Goal: Task Accomplishment & Management: Use online tool/utility

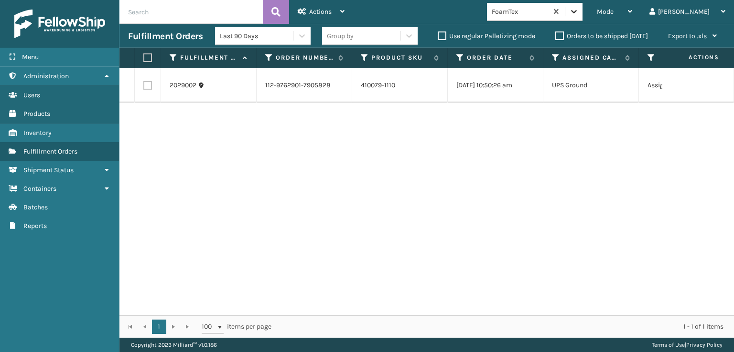
click at [578, 12] on icon at bounding box center [574, 12] width 10 height 10
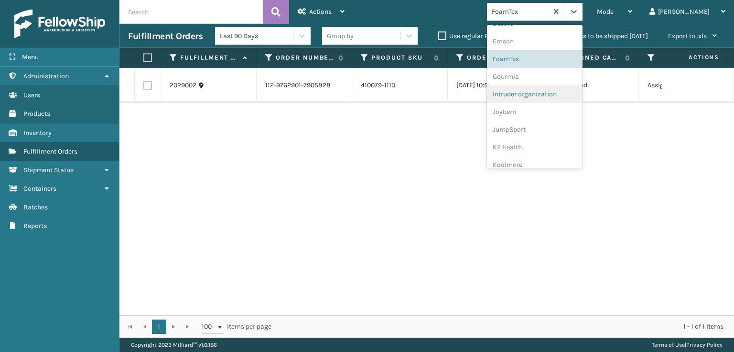
scroll to position [207, 0]
click at [566, 54] on div "FoamTex" at bounding box center [535, 58] width 96 height 18
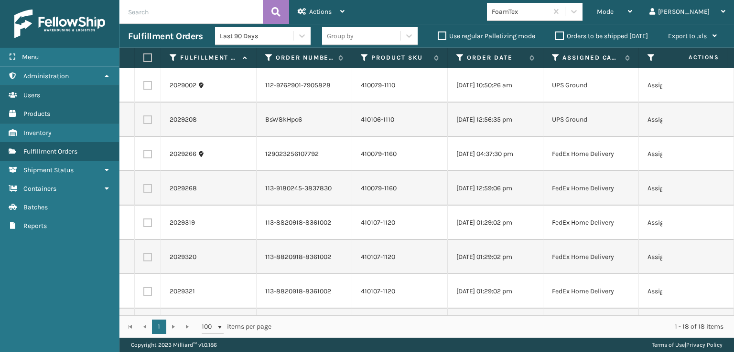
click at [149, 59] on label at bounding box center [146, 57] width 6 height 9
click at [144, 59] on input "checkbox" at bounding box center [143, 58] width 0 height 6
checkbox input "true"
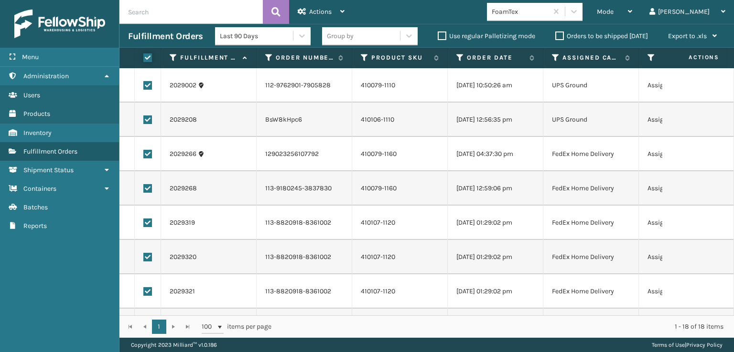
checkbox input "true"
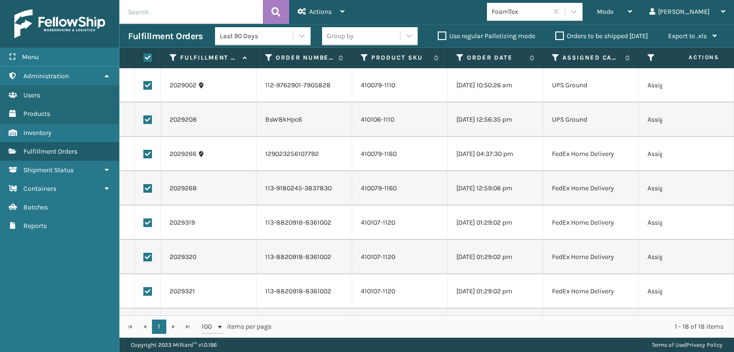
checkbox input "true"
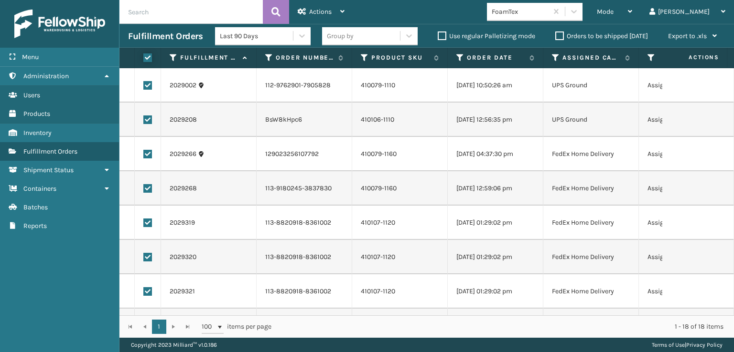
checkbox input "true"
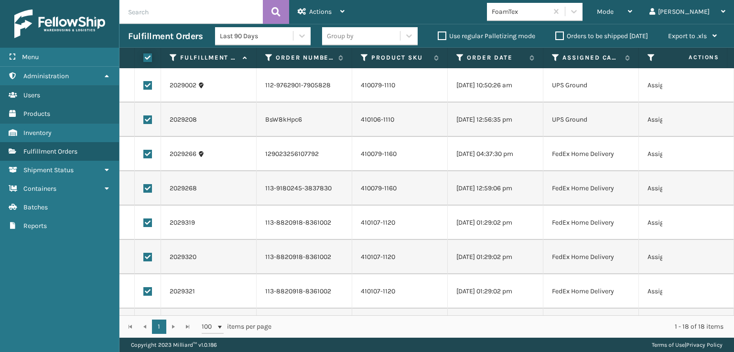
checkbox input "true"
click at [150, 86] on label at bounding box center [147, 85] width 9 height 9
click at [144, 86] on input "checkbox" at bounding box center [143, 84] width 0 height 6
checkbox input "false"
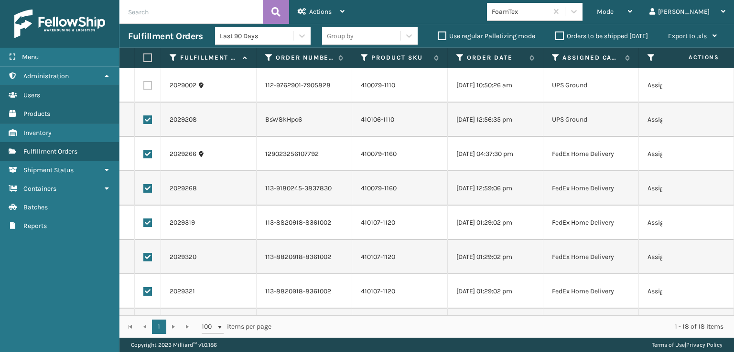
click at [148, 117] on label at bounding box center [147, 120] width 9 height 9
click at [144, 117] on input "checkbox" at bounding box center [143, 119] width 0 height 6
checkbox input "false"
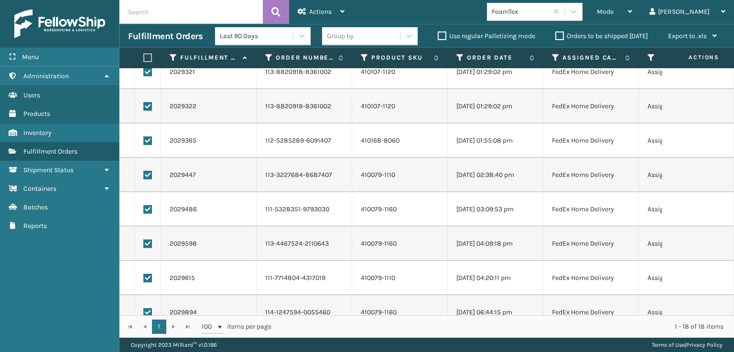
scroll to position [139, 0]
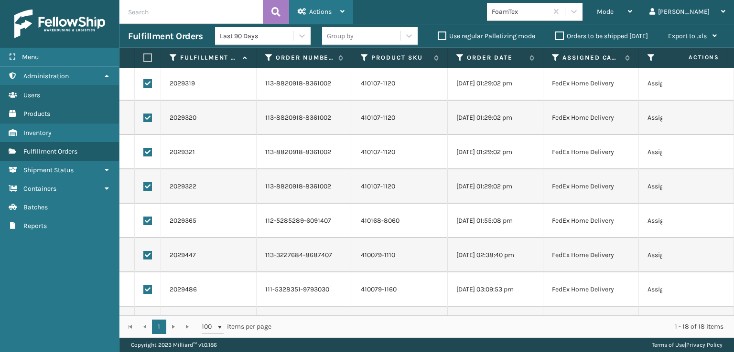
click at [325, 7] on div "Actions" at bounding box center [321, 12] width 47 height 24
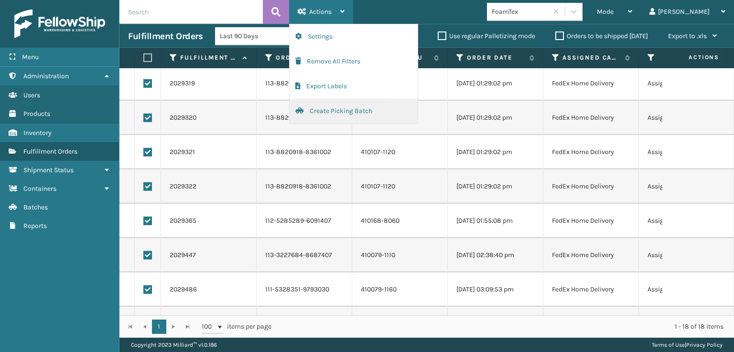
click at [340, 109] on button "Create Picking Batch" at bounding box center [353, 111] width 128 height 25
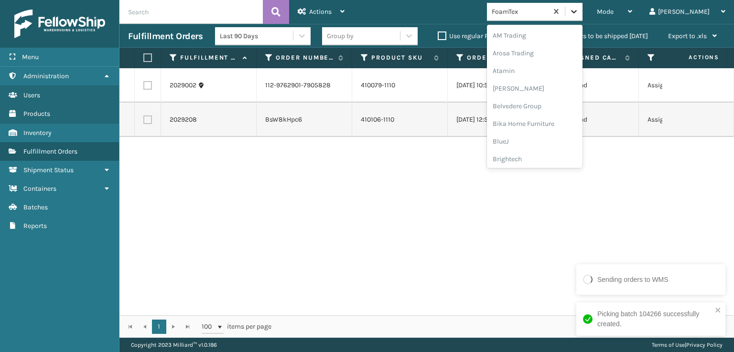
click at [582, 18] on div at bounding box center [573, 11] width 17 height 17
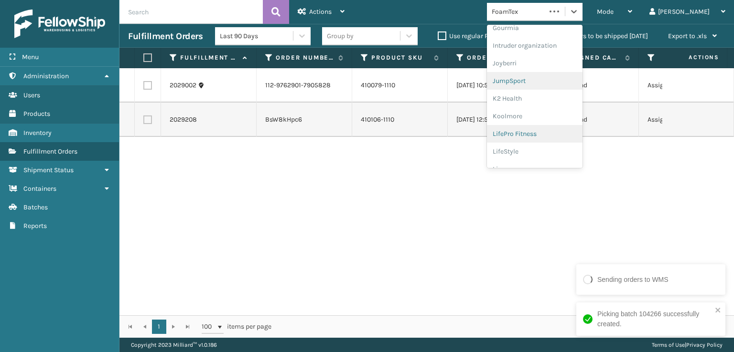
scroll to position [302, 0]
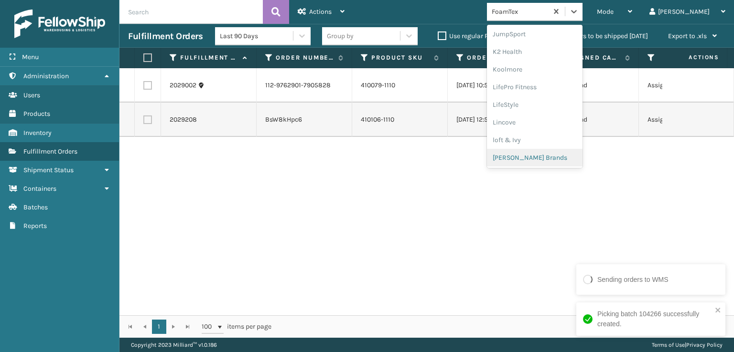
click at [560, 153] on div "[PERSON_NAME] Brands" at bounding box center [535, 158] width 96 height 18
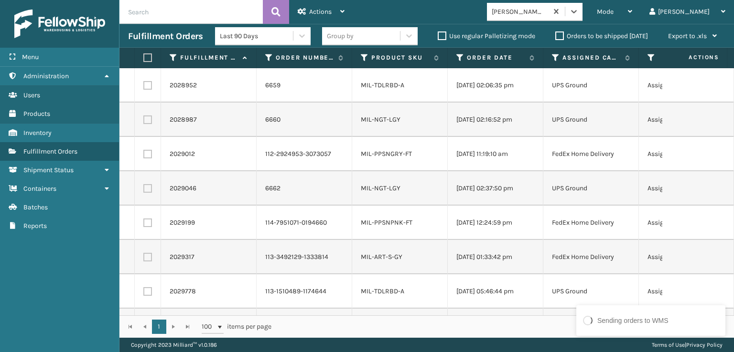
click at [149, 61] on label at bounding box center [146, 57] width 6 height 9
click at [144, 61] on input "checkbox" at bounding box center [143, 58] width 0 height 6
checkbox input "true"
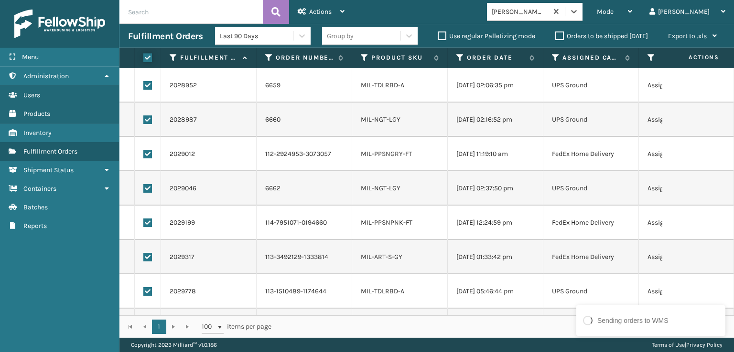
checkbox input "true"
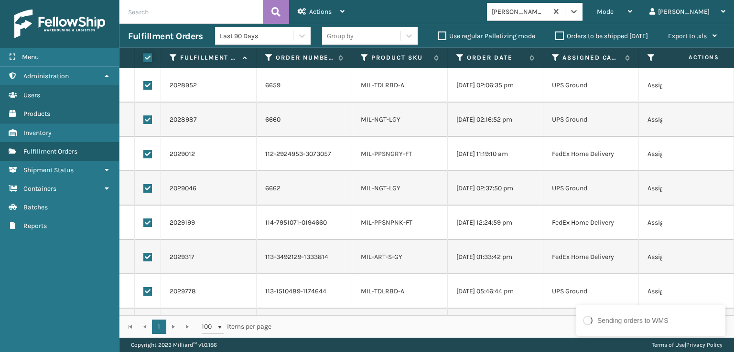
checkbox input "true"
click at [148, 94] on td at bounding box center [148, 85] width 26 height 34
click at [147, 85] on label at bounding box center [147, 85] width 9 height 9
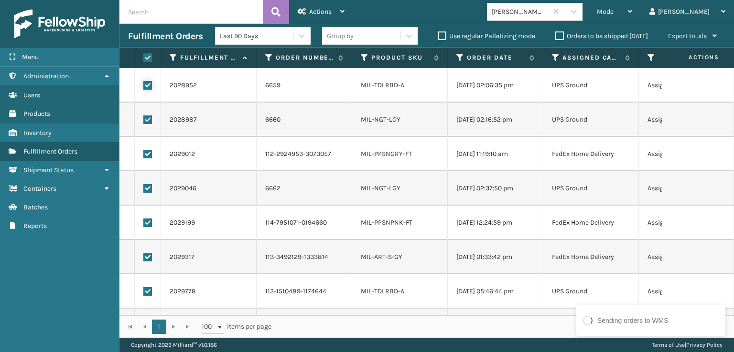
click at [144, 85] on input "checkbox" at bounding box center [143, 84] width 0 height 6
checkbox input "false"
click at [148, 117] on label at bounding box center [147, 120] width 9 height 9
click at [144, 117] on input "checkbox" at bounding box center [143, 119] width 0 height 6
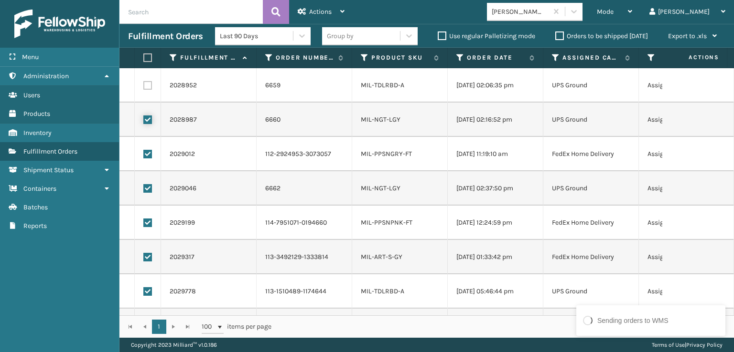
checkbox input "false"
click at [149, 188] on label at bounding box center [147, 188] width 9 height 9
click at [144, 188] on input "checkbox" at bounding box center [143, 187] width 0 height 6
checkbox input "false"
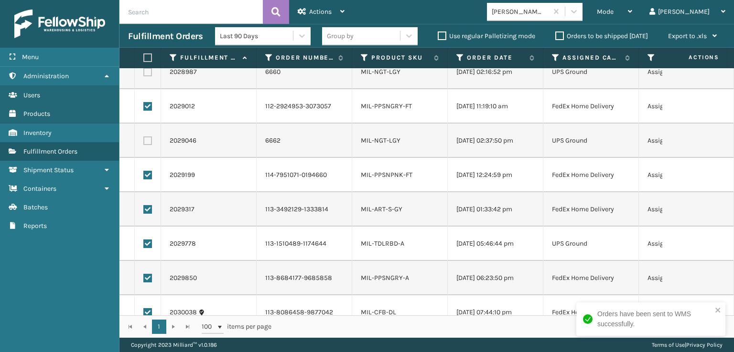
click at [148, 246] on label at bounding box center [147, 244] width 9 height 9
click at [144, 246] on input "checkbox" at bounding box center [143, 243] width 0 height 6
checkbox input "false"
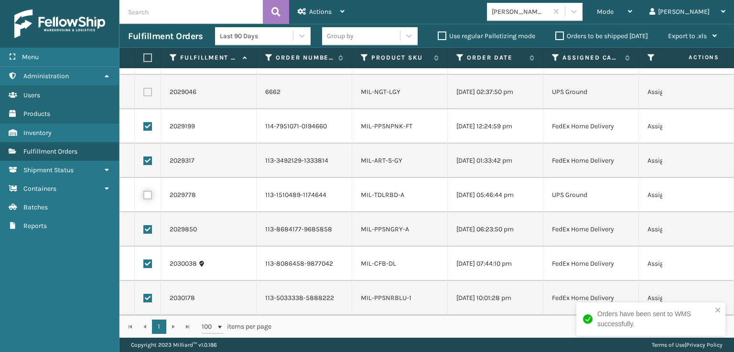
scroll to position [103, 0]
click at [329, 11] on span "Actions" at bounding box center [320, 12] width 22 height 8
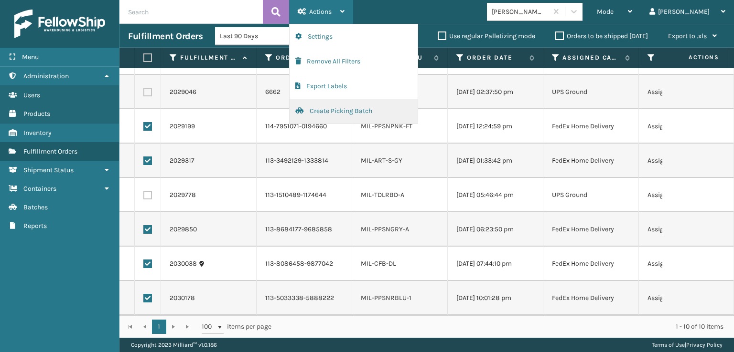
click at [333, 108] on button "Create Picking Batch" at bounding box center [353, 111] width 128 height 25
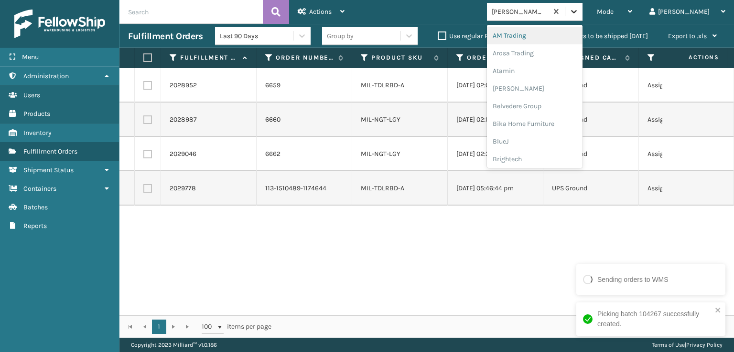
click at [578, 15] on icon at bounding box center [574, 12] width 10 height 10
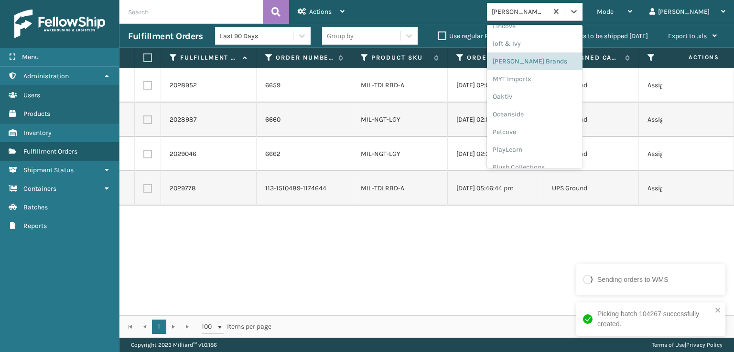
scroll to position [461, 0]
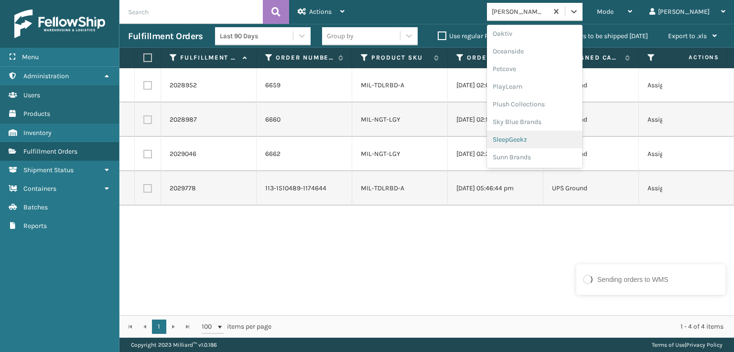
click at [560, 136] on div "SleepGeekz" at bounding box center [535, 140] width 96 height 18
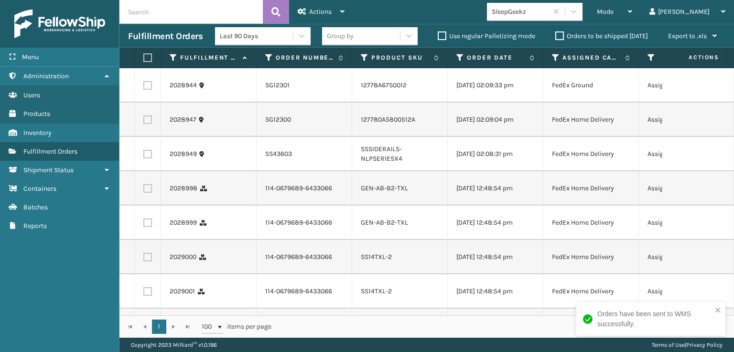
click at [144, 193] on label at bounding box center [147, 188] width 9 height 9
click at [144, 191] on input "checkbox" at bounding box center [143, 187] width 0 height 6
checkbox input "true"
click at [148, 227] on label at bounding box center [147, 223] width 9 height 9
click at [144, 225] on input "checkbox" at bounding box center [143, 222] width 0 height 6
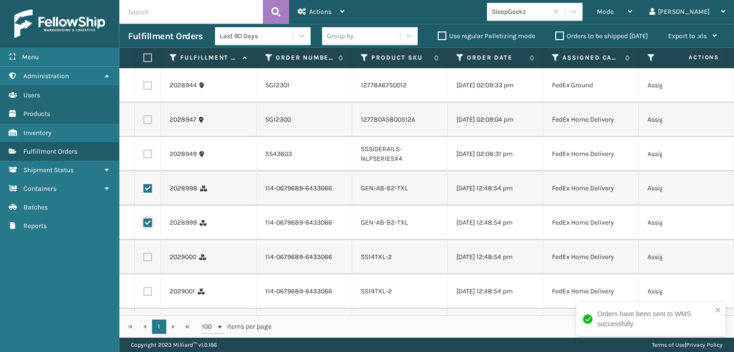
checkbox input "true"
click at [149, 262] on label at bounding box center [147, 257] width 9 height 9
click at [144, 259] on input "checkbox" at bounding box center [143, 256] width 0 height 6
checkbox input "true"
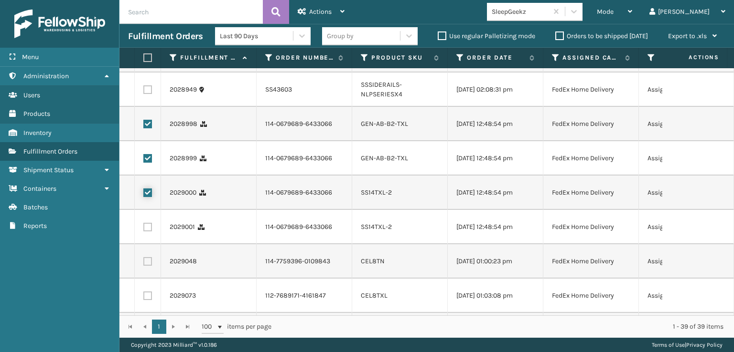
scroll to position [96, 0]
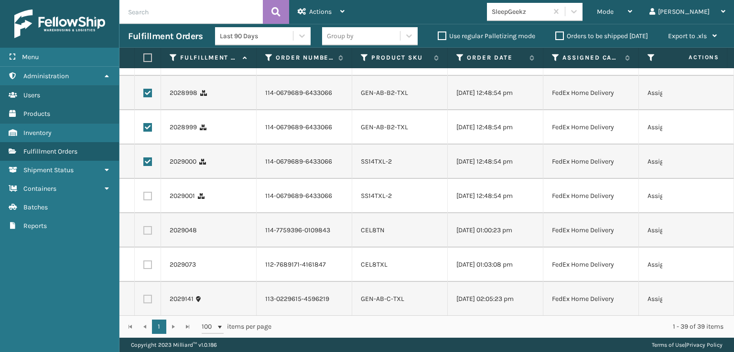
click at [150, 201] on label at bounding box center [147, 196] width 9 height 9
click at [144, 198] on input "checkbox" at bounding box center [143, 195] width 0 height 6
checkbox input "true"
click at [147, 235] on label at bounding box center [147, 230] width 9 height 9
click at [144, 233] on input "checkbox" at bounding box center [143, 229] width 0 height 6
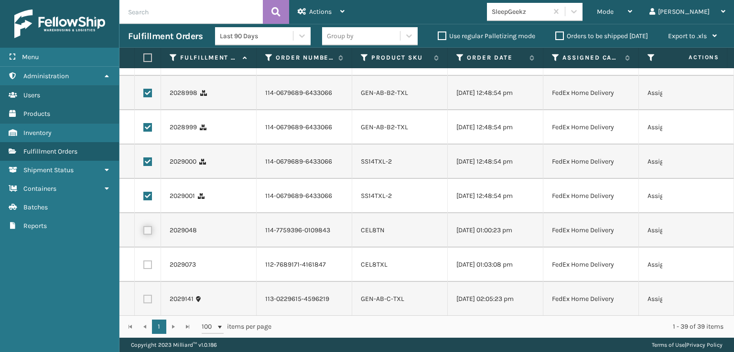
checkbox input "true"
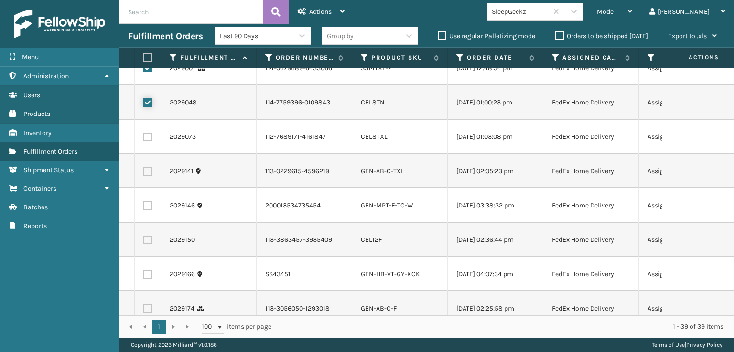
scroll to position [239, 0]
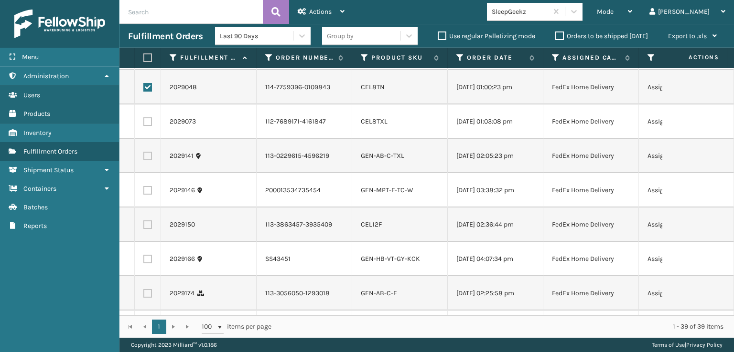
click at [148, 139] on td at bounding box center [148, 122] width 26 height 34
click at [148, 126] on label at bounding box center [147, 121] width 9 height 9
click at [144, 124] on input "checkbox" at bounding box center [143, 120] width 0 height 6
checkbox input "true"
click at [146, 160] on label at bounding box center [147, 156] width 9 height 9
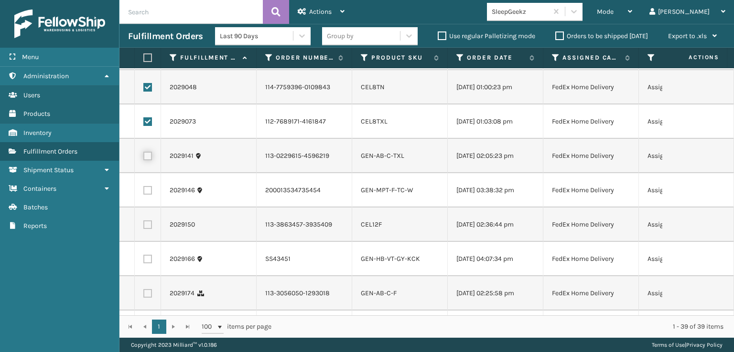
click at [144, 158] on input "checkbox" at bounding box center [143, 155] width 0 height 6
checkbox input "true"
click at [147, 229] on label at bounding box center [147, 225] width 9 height 9
click at [144, 227] on input "checkbox" at bounding box center [143, 224] width 0 height 6
checkbox input "true"
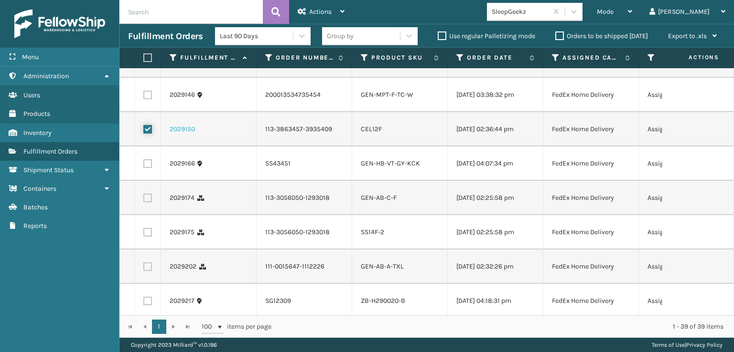
scroll to position [382, 0]
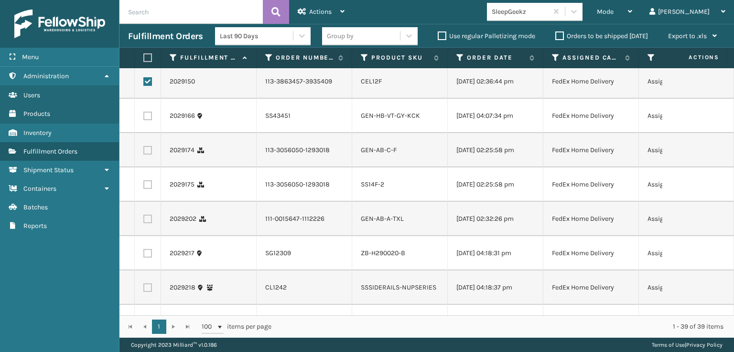
click at [147, 120] on label at bounding box center [147, 116] width 9 height 9
click at [144, 118] on input "checkbox" at bounding box center [143, 115] width 0 height 6
checkbox input "true"
click at [151, 155] on label at bounding box center [147, 150] width 9 height 9
click at [144, 152] on input "checkbox" at bounding box center [143, 149] width 0 height 6
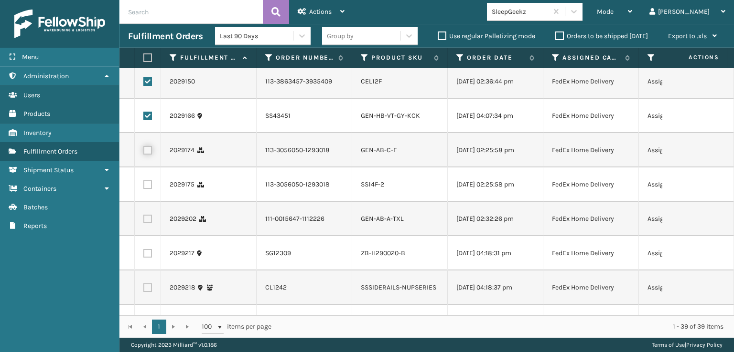
checkbox input "true"
click at [148, 202] on td at bounding box center [148, 185] width 26 height 34
click at [149, 189] on label at bounding box center [147, 185] width 9 height 9
click at [144, 187] on input "checkbox" at bounding box center [143, 184] width 0 height 6
checkbox input "true"
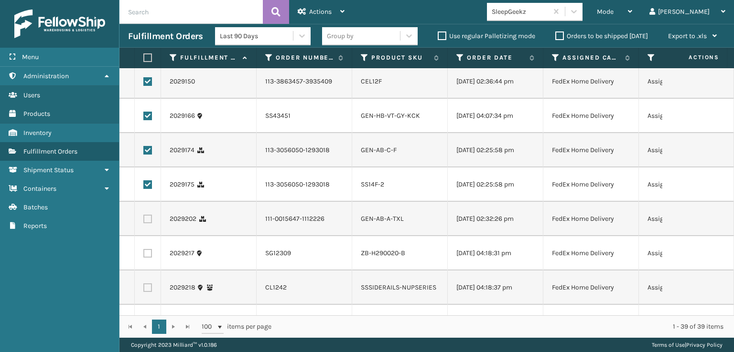
click at [150, 224] on label at bounding box center [147, 219] width 9 height 9
click at [144, 221] on input "checkbox" at bounding box center [143, 218] width 0 height 6
checkbox input "true"
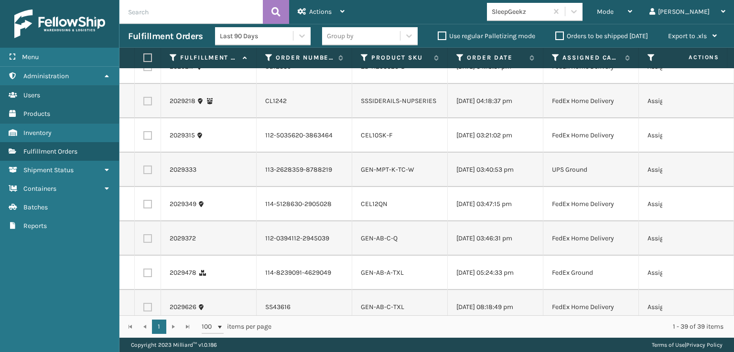
scroll to position [573, 0]
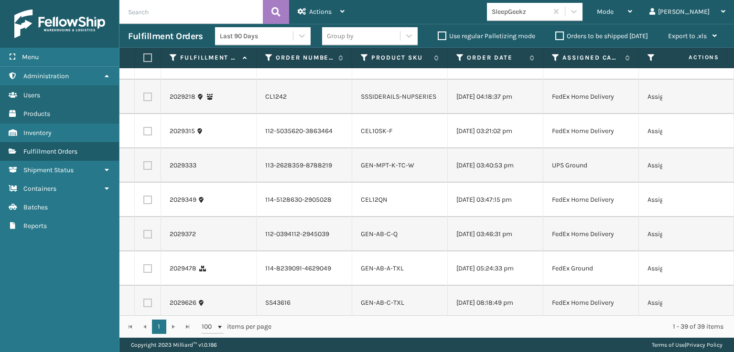
click at [149, 136] on label at bounding box center [147, 131] width 9 height 9
click at [144, 133] on input "checkbox" at bounding box center [143, 130] width 0 height 6
checkbox input "true"
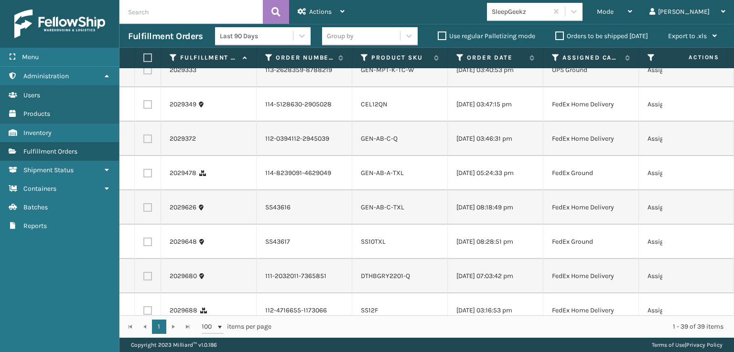
click at [149, 109] on label at bounding box center [147, 104] width 9 height 9
click at [144, 107] on input "checkbox" at bounding box center [143, 103] width 0 height 6
checkbox input "true"
click at [151, 143] on label at bounding box center [147, 139] width 9 height 9
click at [144, 141] on input "checkbox" at bounding box center [143, 138] width 0 height 6
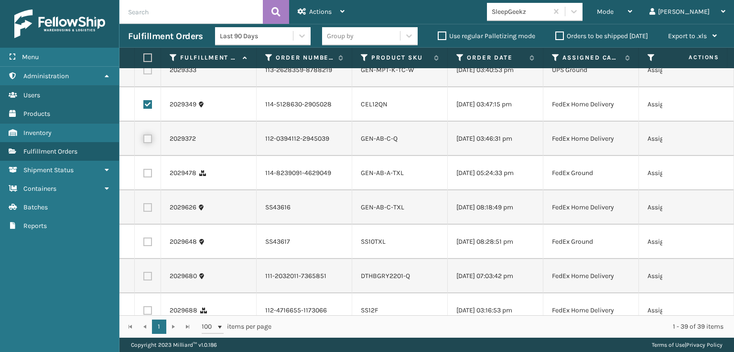
checkbox input "true"
click at [146, 178] on label at bounding box center [147, 173] width 9 height 9
click at [144, 175] on input "checkbox" at bounding box center [143, 172] width 0 height 6
checkbox input "true"
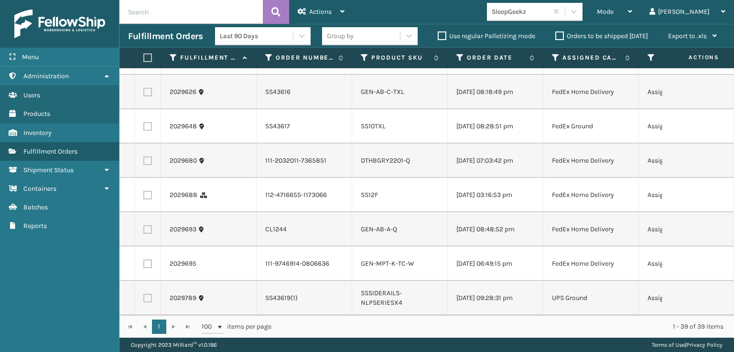
scroll to position [812, 0]
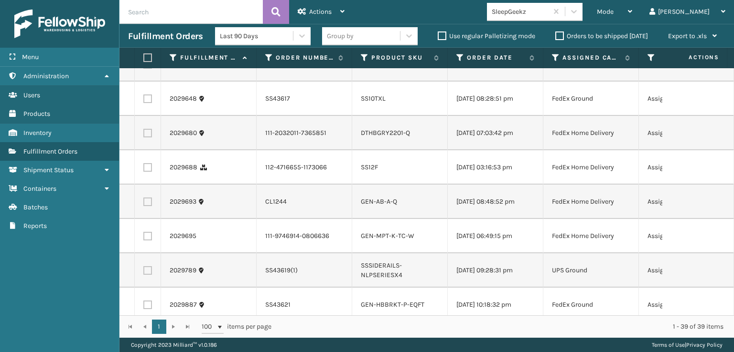
click at [149, 69] on label at bounding box center [147, 64] width 9 height 9
click at [144, 66] on input "checkbox" at bounding box center [143, 63] width 0 height 6
checkbox input "true"
click at [145, 103] on label at bounding box center [147, 99] width 9 height 9
click at [144, 101] on input "checkbox" at bounding box center [143, 98] width 0 height 6
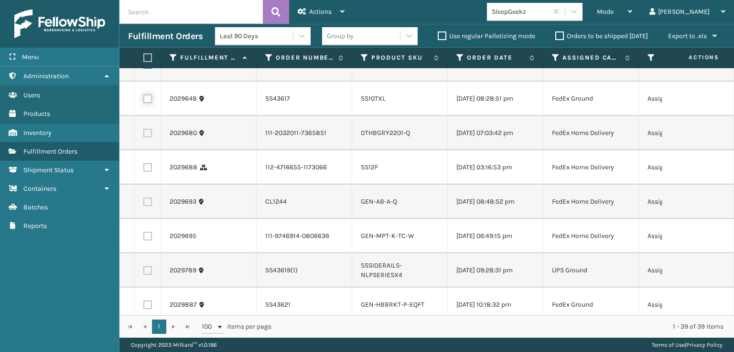
checkbox input "true"
click at [149, 138] on label at bounding box center [147, 133] width 9 height 9
click at [144, 135] on input "checkbox" at bounding box center [143, 132] width 0 height 6
checkbox input "true"
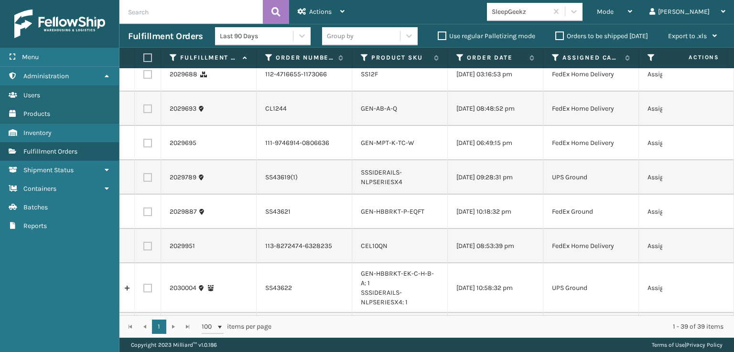
scroll to position [907, 0]
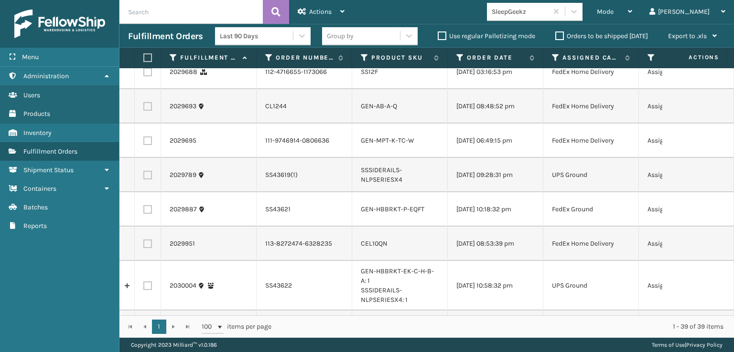
click at [151, 76] on label at bounding box center [147, 72] width 9 height 9
click at [144, 74] on input "checkbox" at bounding box center [143, 71] width 0 height 6
checkbox input "true"
click at [149, 111] on label at bounding box center [147, 106] width 9 height 9
click at [144, 108] on input "checkbox" at bounding box center [143, 105] width 0 height 6
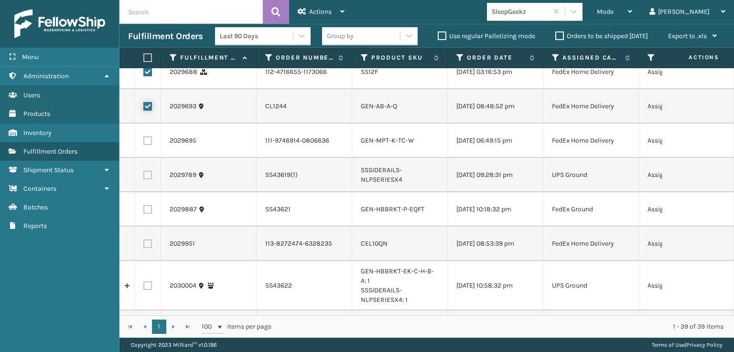
checkbox input "true"
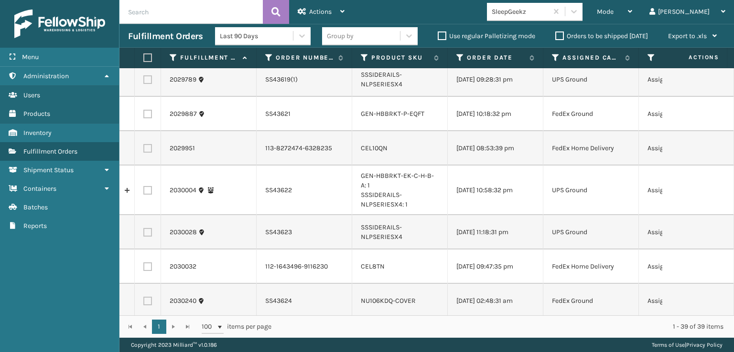
scroll to position [1051, 0]
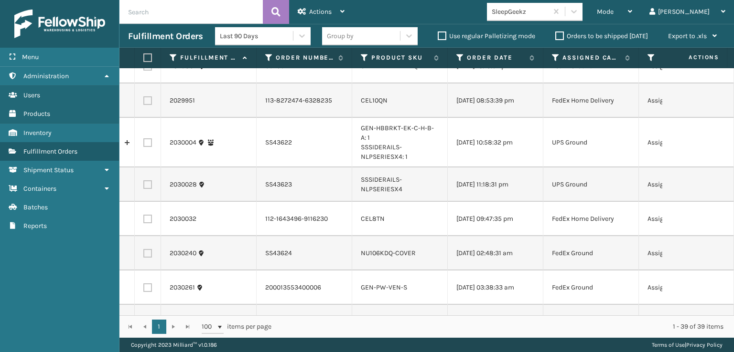
click at [145, 105] on label at bounding box center [147, 100] width 9 height 9
click at [144, 103] on input "checkbox" at bounding box center [143, 99] width 0 height 6
checkbox input "true"
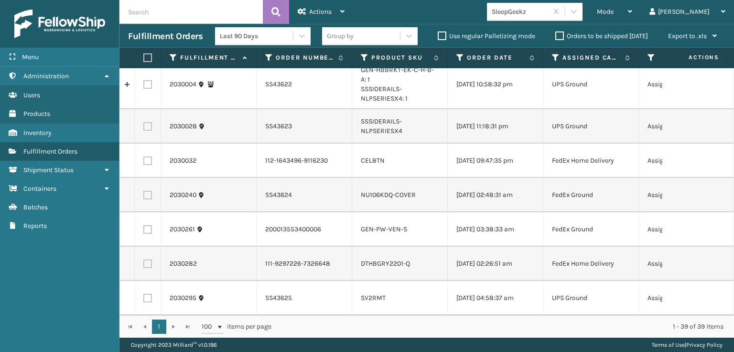
scroll to position [1242, 0]
click at [148, 165] on label at bounding box center [147, 161] width 9 height 9
click at [144, 163] on input "checkbox" at bounding box center [143, 160] width 0 height 6
checkbox input "true"
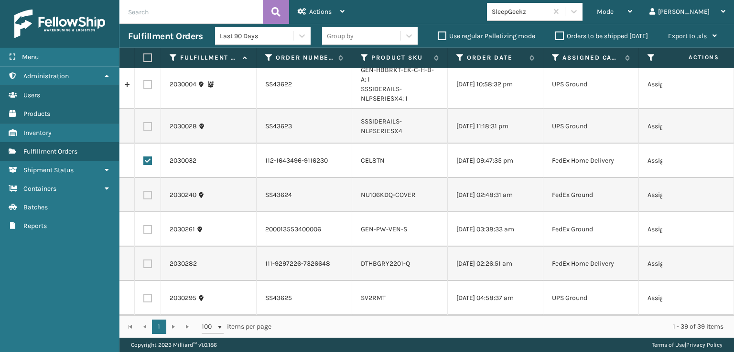
click at [149, 260] on label at bounding box center [147, 264] width 9 height 9
click at [144, 260] on input "checkbox" at bounding box center [143, 263] width 0 height 6
checkbox input "true"
click at [304, 22] on div "Actions" at bounding box center [321, 12] width 47 height 24
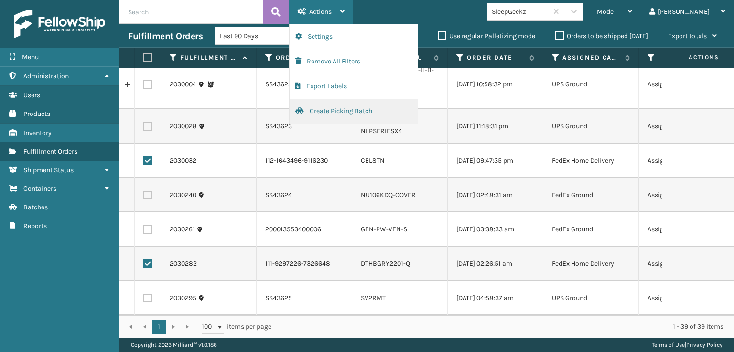
click at [316, 109] on button "Create Picking Batch" at bounding box center [353, 111] width 128 height 25
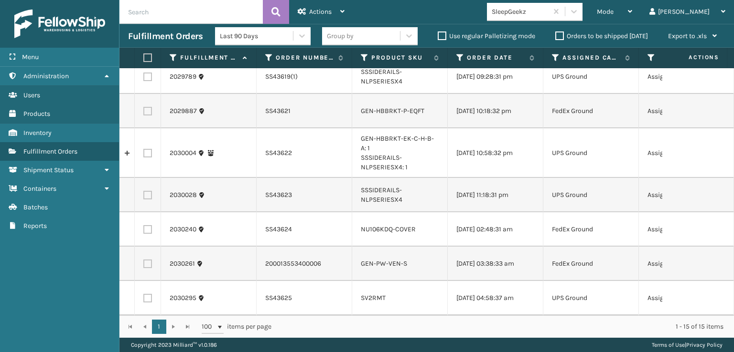
scroll to position [325, 0]
click at [145, 56] on label at bounding box center [146, 57] width 6 height 9
click at [144, 56] on input "checkbox" at bounding box center [143, 58] width 0 height 6
checkbox input "true"
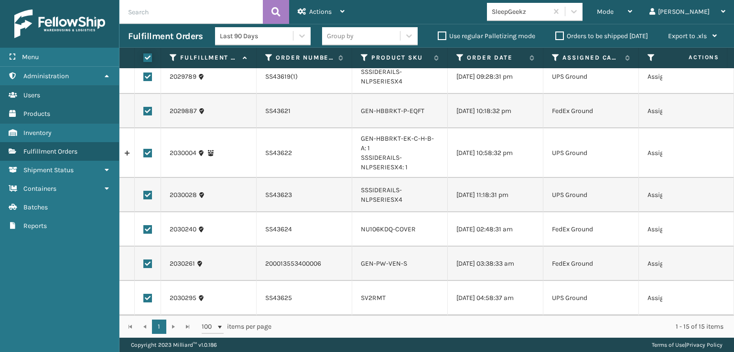
checkbox input "true"
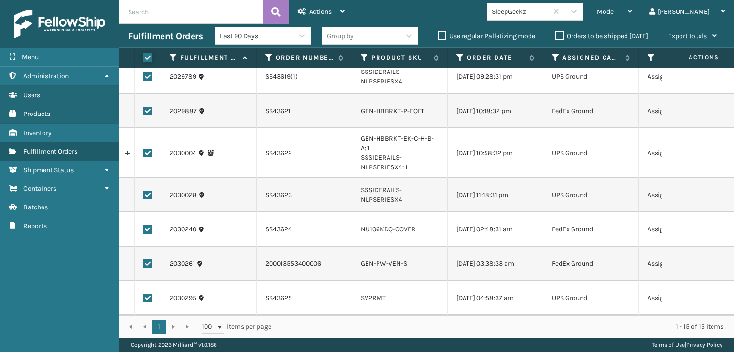
checkbox input "true"
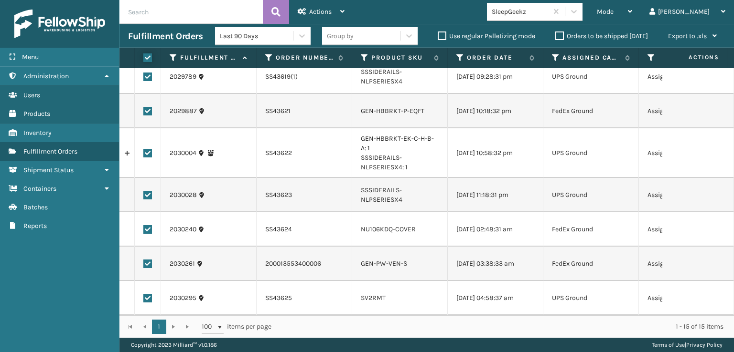
checkbox input "true"
click at [313, 23] on div "Actions" at bounding box center [321, 12] width 47 height 24
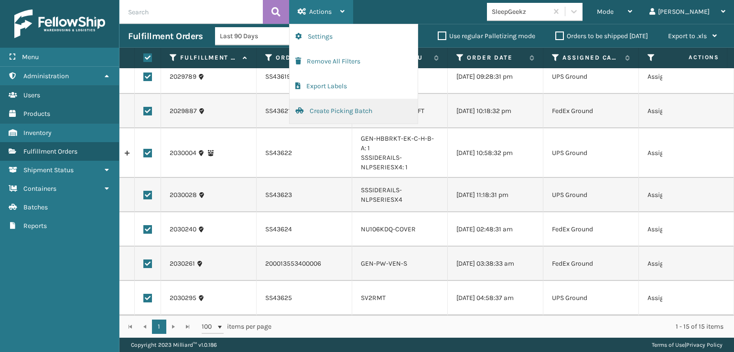
click at [304, 114] on button "Create Picking Batch" at bounding box center [353, 111] width 128 height 25
